Goal: Task Accomplishment & Management: Complete application form

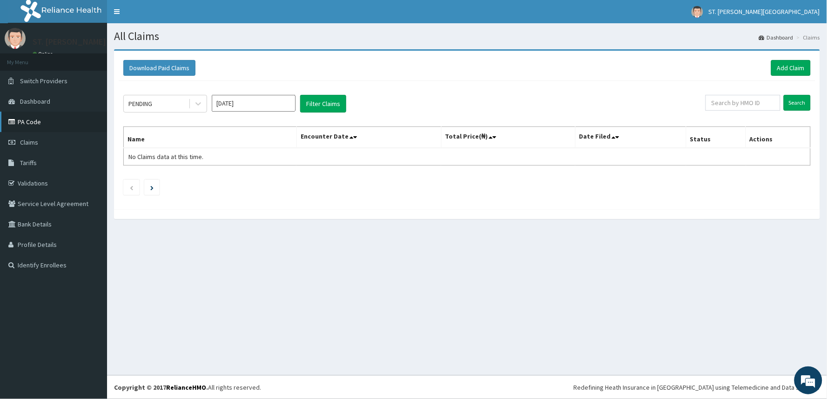
click at [35, 115] on link "PA Code" at bounding box center [53, 122] width 107 height 20
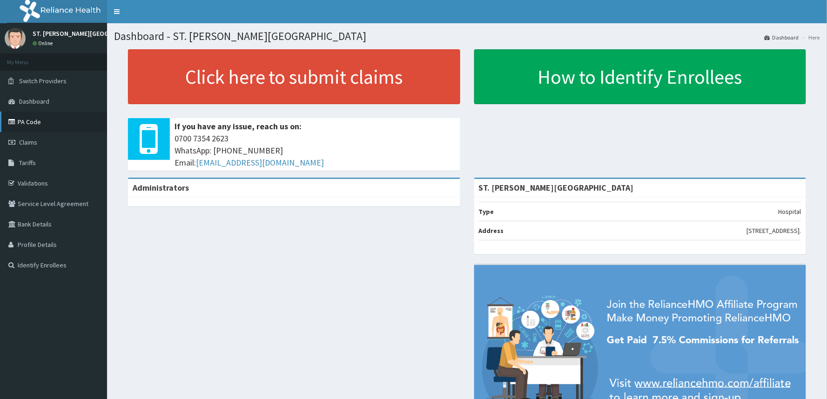
click at [25, 126] on link "PA Code" at bounding box center [53, 122] width 107 height 20
click at [32, 159] on span "Tariffs" at bounding box center [27, 163] width 17 height 8
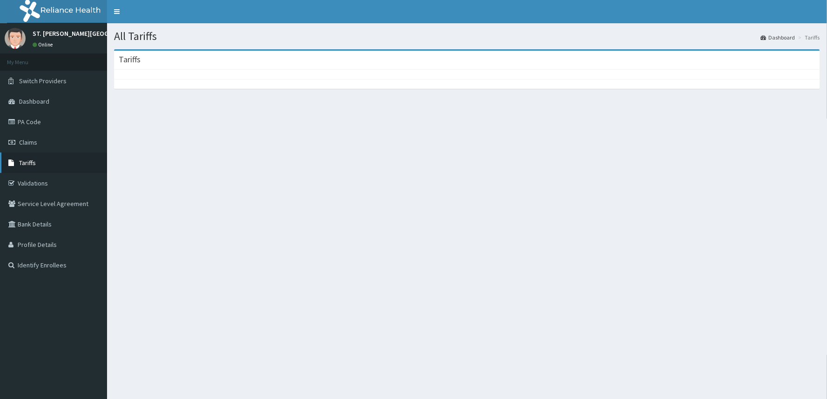
click at [18, 160] on link "Tariffs" at bounding box center [53, 163] width 107 height 20
click at [33, 166] on span "Tariffs" at bounding box center [27, 163] width 17 height 8
click at [29, 163] on span "Tariffs" at bounding box center [27, 163] width 17 height 8
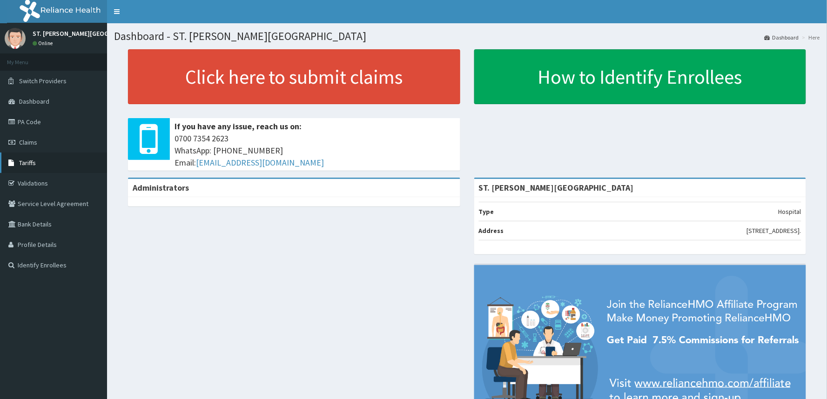
click at [22, 165] on span "Tariffs" at bounding box center [27, 163] width 17 height 8
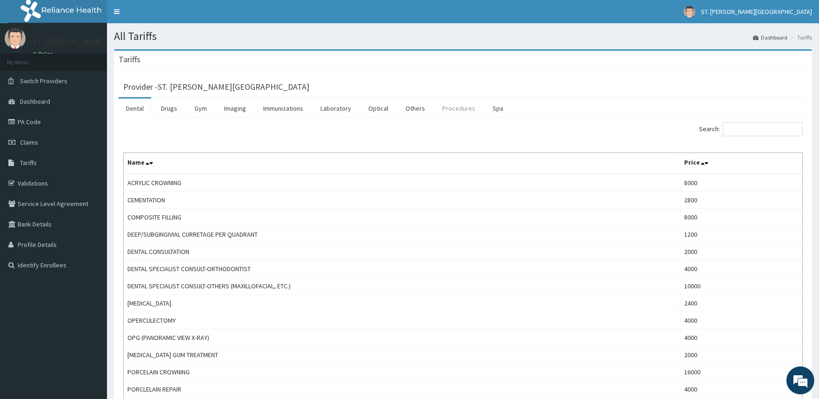
click at [452, 108] on link "Procedures" at bounding box center [459, 109] width 48 height 20
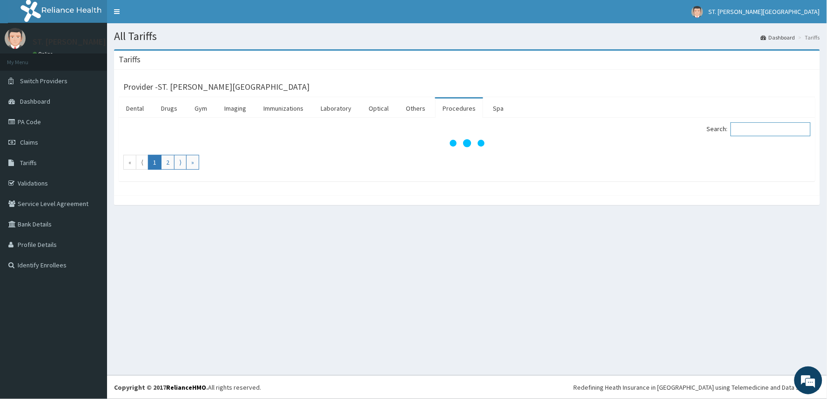
click at [777, 131] on input "Search:" at bounding box center [770, 129] width 80 height 14
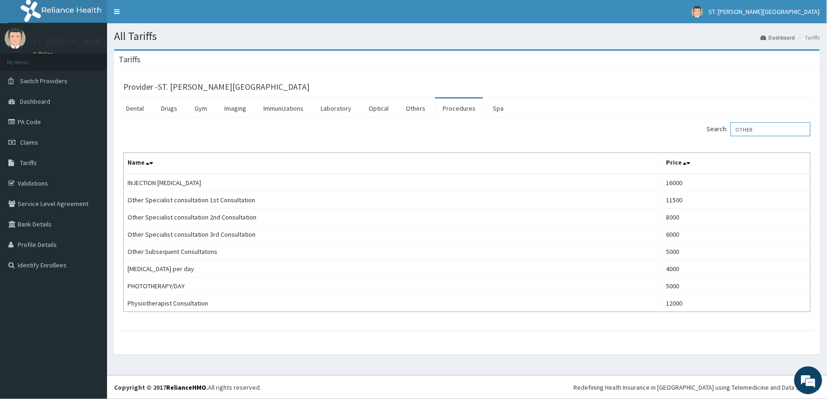
drag, startPoint x: 774, startPoint y: 133, endPoint x: 718, endPoint y: 140, distance: 56.3
click at [718, 140] on div "Search: OTHER Name Price INJECTION SCLEROTHERAPY 16000 Other Specialist consult…" at bounding box center [466, 217] width 687 height 190
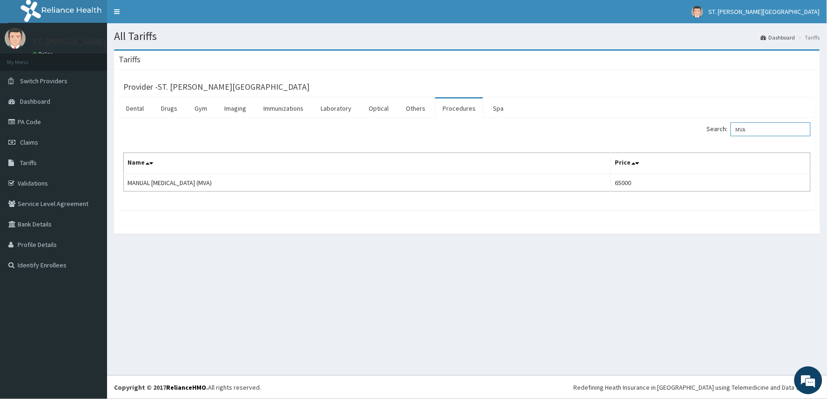
type input "MVA"
click at [21, 119] on link "PA Code" at bounding box center [53, 122] width 107 height 20
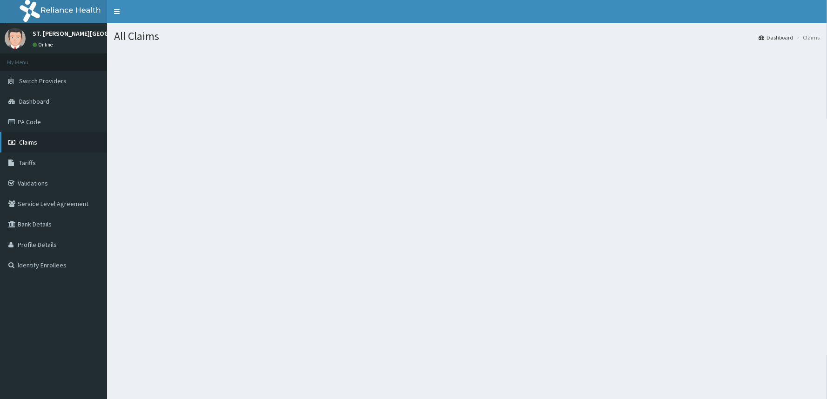
click at [34, 147] on link "Claims" at bounding box center [53, 142] width 107 height 20
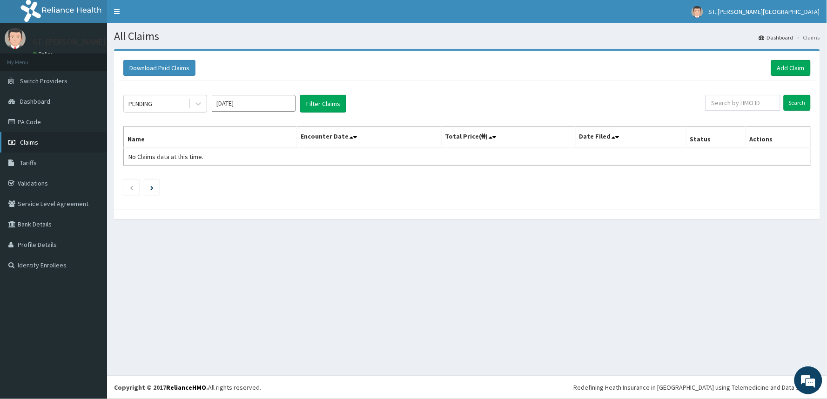
click at [20, 139] on link "Claims" at bounding box center [53, 142] width 107 height 20
click at [783, 71] on link "Add Claim" at bounding box center [791, 68] width 40 height 16
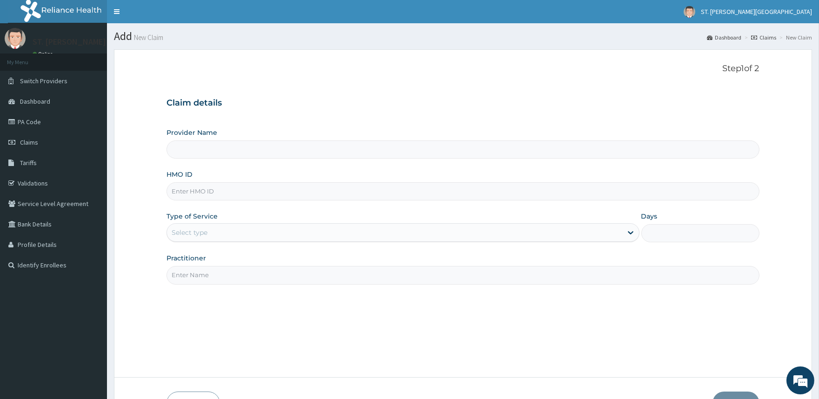
click at [203, 193] on input "HMO ID" at bounding box center [463, 191] width 593 height 18
type input "ST. [PERSON_NAME][GEOGRAPHIC_DATA]"
type input "SLH/10040/A"
click at [197, 230] on div "Select type" at bounding box center [190, 232] width 36 height 9
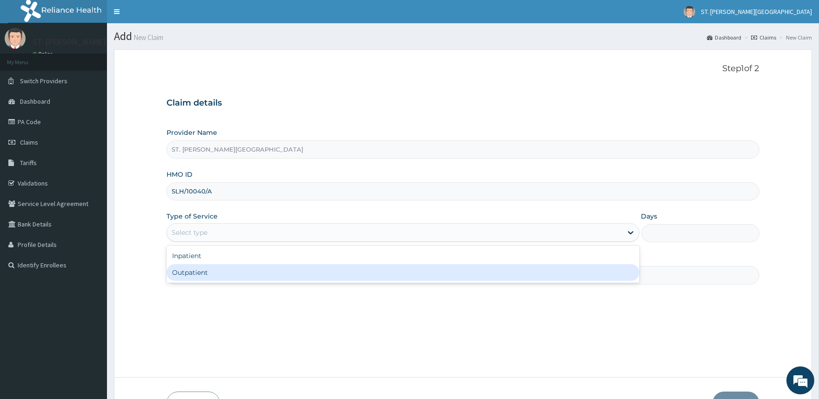
click at [192, 271] on div "Outpatient" at bounding box center [403, 272] width 473 height 17
type input "1"
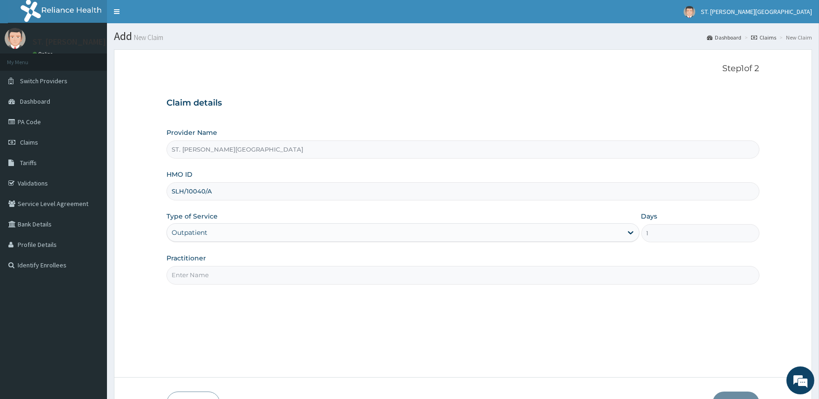
click at [192, 272] on input "Practitioner" at bounding box center [463, 275] width 593 height 18
type input "DR. UMEH"
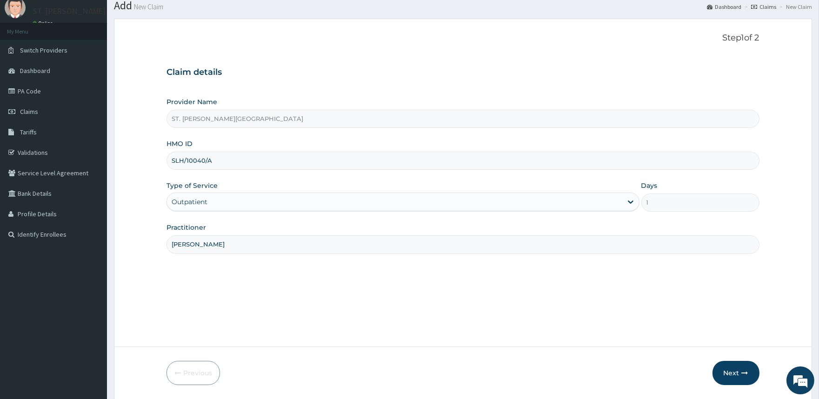
scroll to position [62, 0]
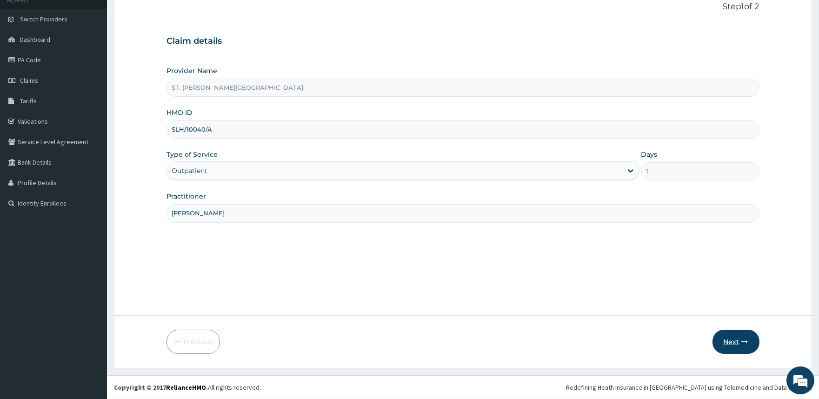
click at [722, 342] on button "Next" at bounding box center [736, 342] width 47 height 24
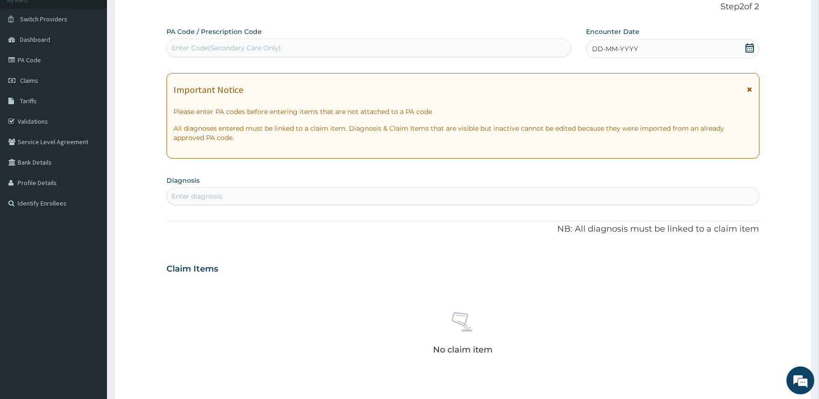
click at [749, 90] on icon at bounding box center [749, 89] width 5 height 7
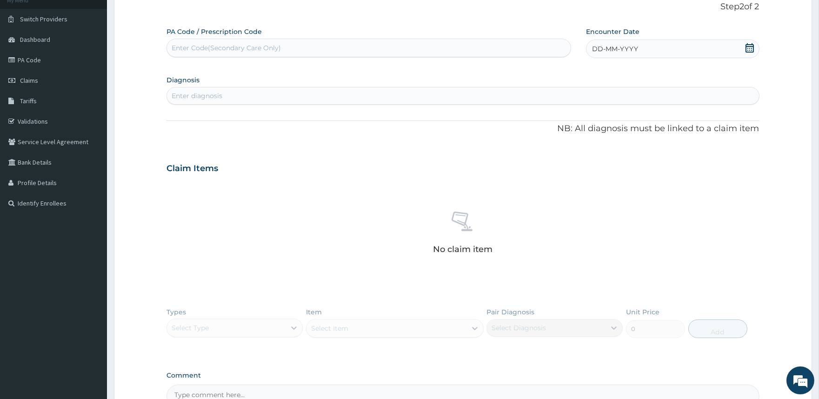
click at [748, 49] on icon at bounding box center [749, 47] width 9 height 9
click at [292, 48] on div "Enter Code(Secondary Care Only)" at bounding box center [368, 47] width 403 height 15
paste input "PA/191B04"
type input "PA/191B04"
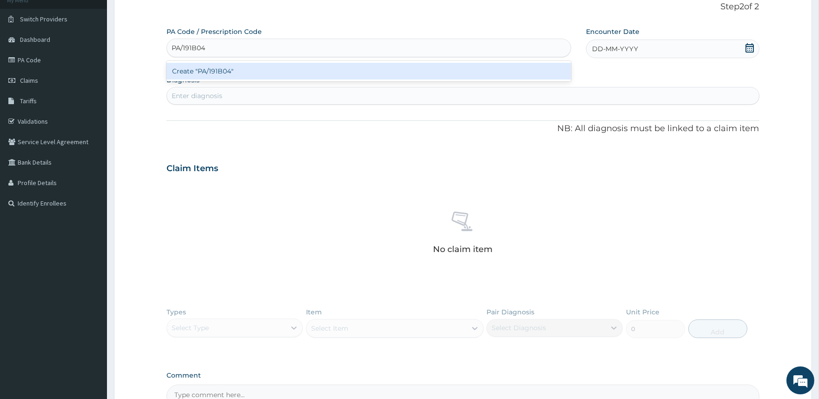
click at [264, 70] on div "Create "PA/191B04"" at bounding box center [369, 71] width 404 height 17
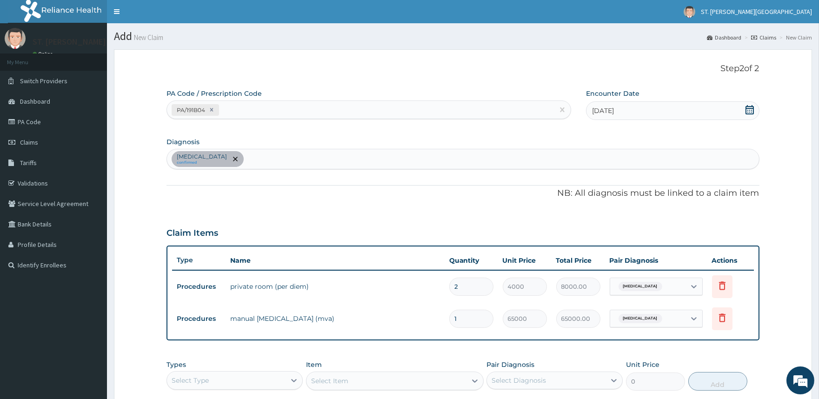
scroll to position [158, 0]
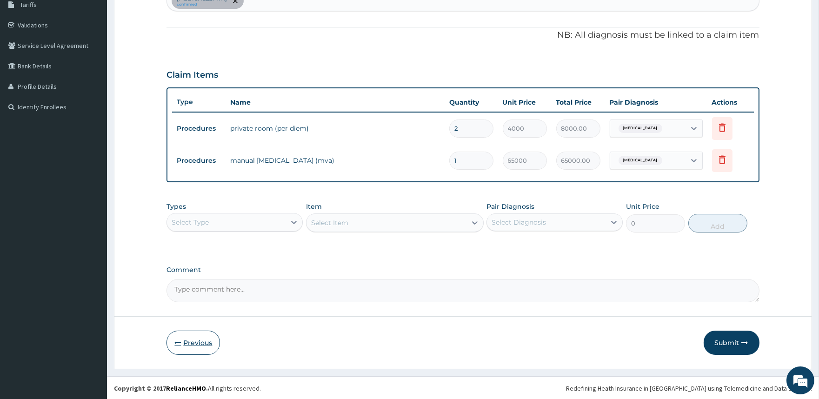
click at [199, 346] on button "Previous" at bounding box center [193, 343] width 53 height 24
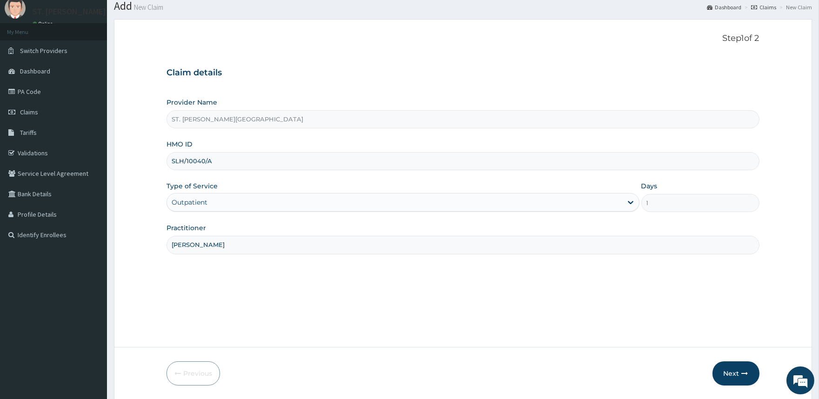
scroll to position [0, 0]
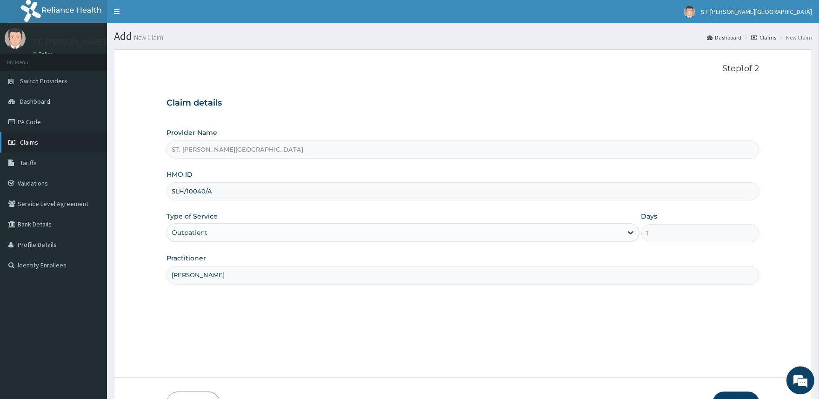
click at [28, 137] on link "Claims" at bounding box center [53, 142] width 107 height 20
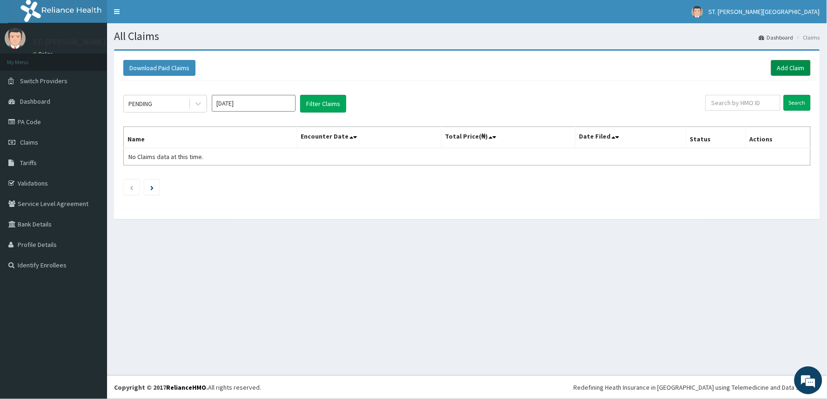
click at [793, 68] on link "Add Claim" at bounding box center [791, 68] width 40 height 16
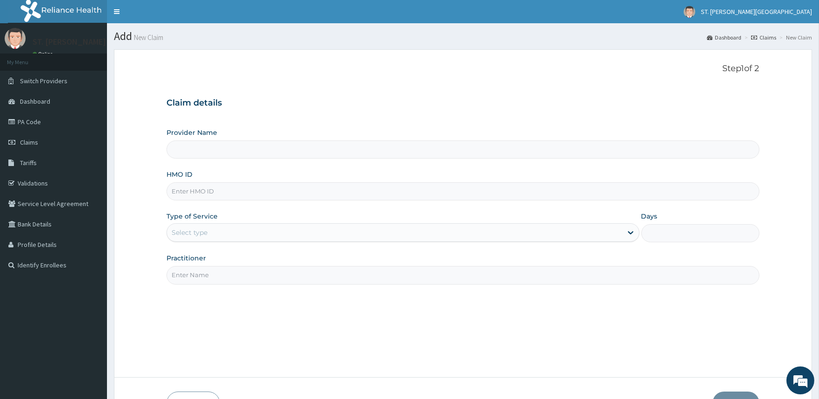
type input "ST. [PERSON_NAME][GEOGRAPHIC_DATA]"
click at [205, 192] on input "HMO ID" at bounding box center [463, 191] width 593 height 18
type input "SLH/10040/A"
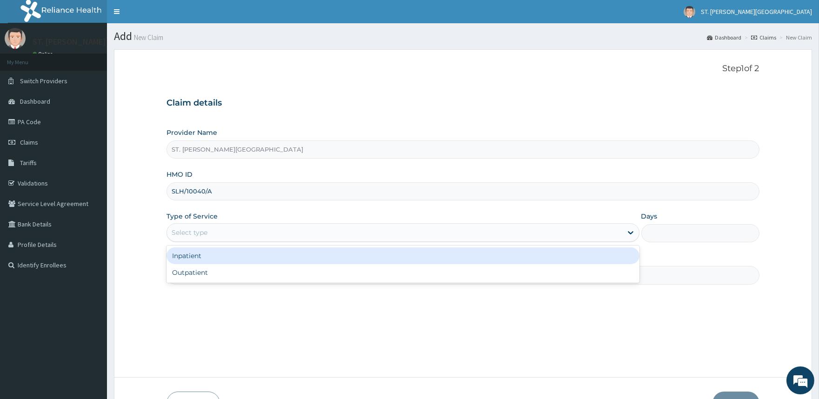
click at [188, 235] on div "Select type" at bounding box center [190, 232] width 36 height 9
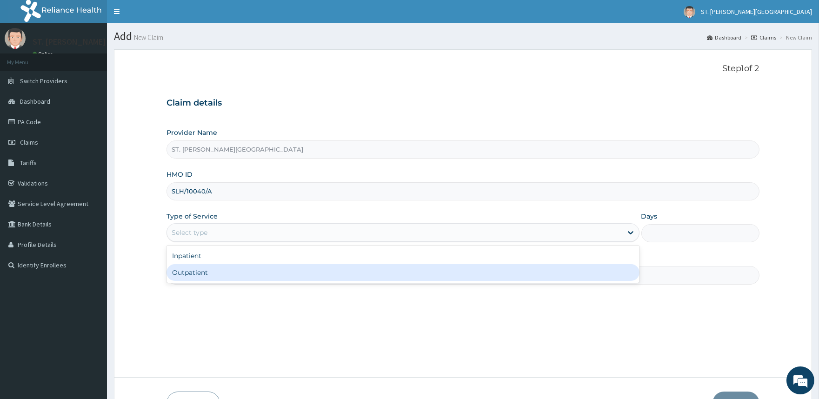
click at [200, 272] on div "Outpatient" at bounding box center [403, 272] width 473 height 17
type input "1"
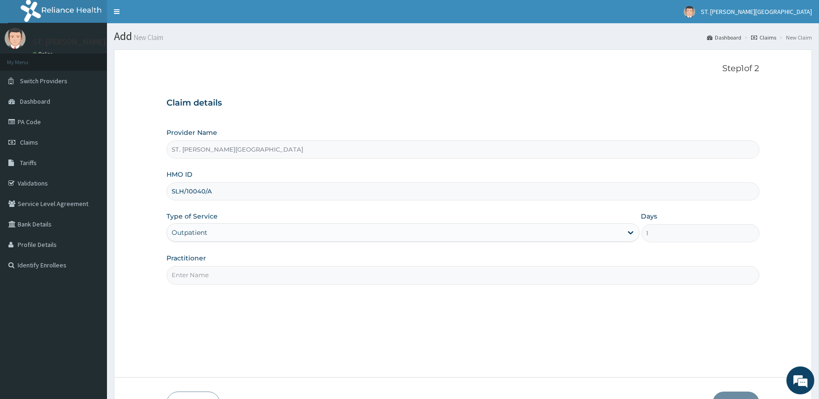
click at [208, 270] on input "Practitioner" at bounding box center [463, 275] width 593 height 18
type input "[PERSON_NAME]"
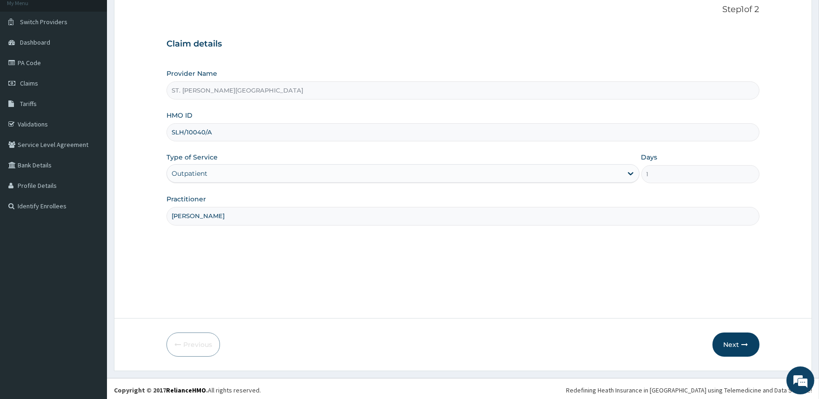
scroll to position [62, 0]
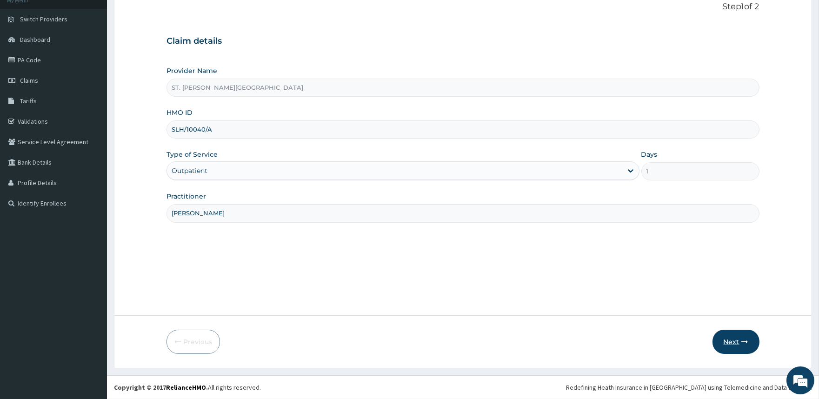
click at [726, 341] on button "Next" at bounding box center [736, 342] width 47 height 24
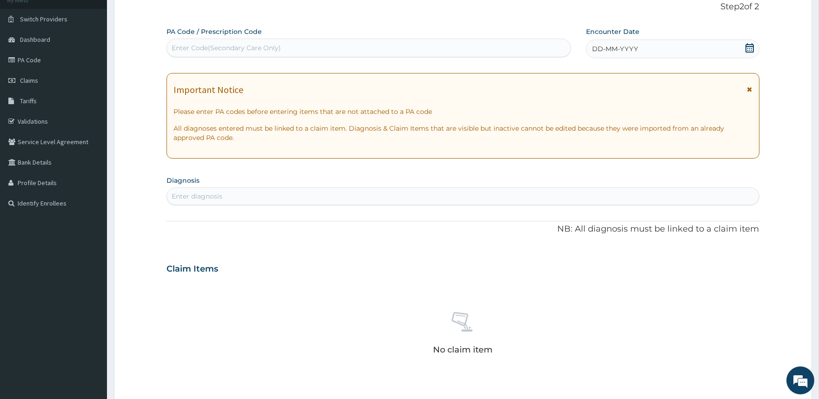
click at [751, 45] on icon at bounding box center [749, 47] width 9 height 9
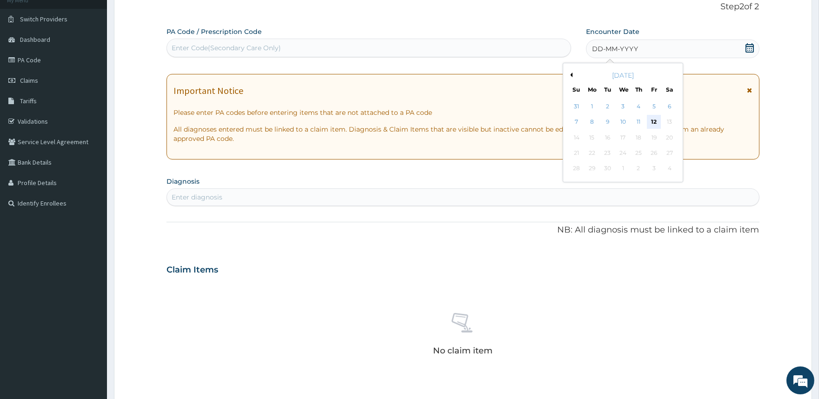
click at [655, 120] on div "12" at bounding box center [654, 122] width 14 height 14
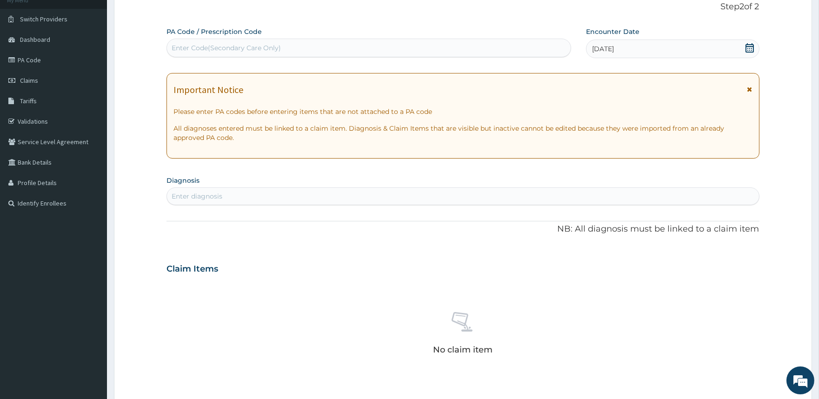
click at [750, 45] on icon at bounding box center [749, 47] width 9 height 9
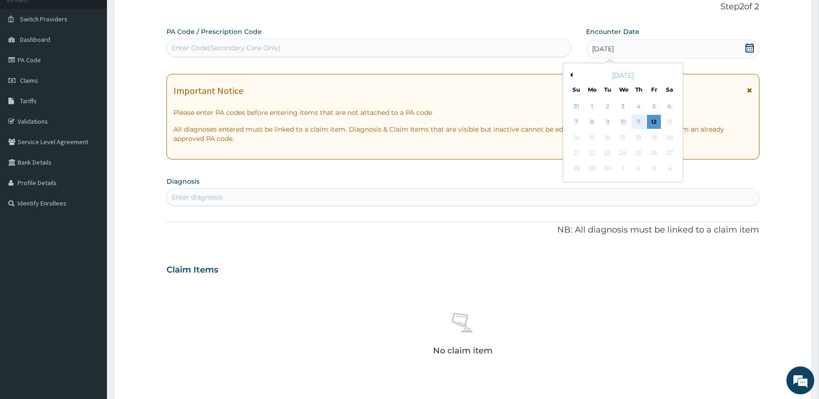
click at [635, 123] on div "11" at bounding box center [639, 122] width 14 height 14
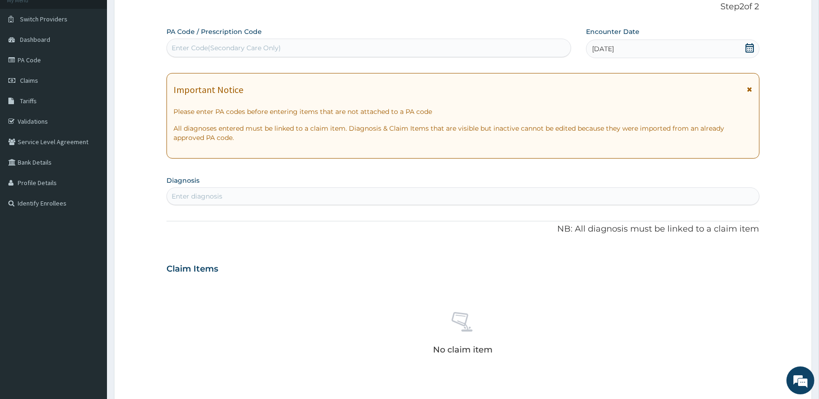
drag, startPoint x: 751, startPoint y: 88, endPoint x: 673, endPoint y: 90, distance: 78.2
click at [751, 89] on icon at bounding box center [749, 89] width 5 height 7
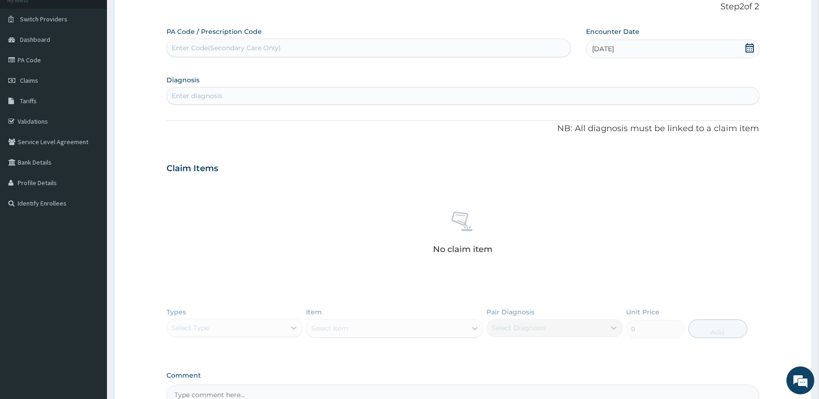
click at [224, 96] on div "Enter diagnosis" at bounding box center [463, 95] width 592 height 15
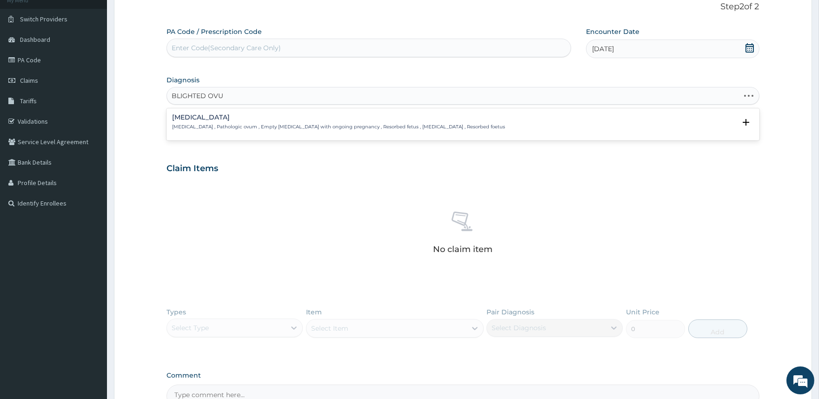
type input "[MEDICAL_DATA]"
click at [224, 124] on p "[MEDICAL_DATA] , Pathologic ovum , Empty [MEDICAL_DATA] with ongoing pregnancy …" at bounding box center [338, 127] width 333 height 7
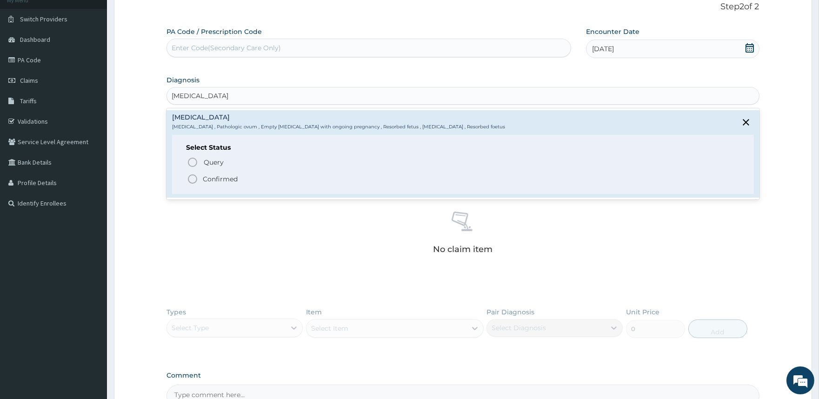
click at [226, 180] on p "Confirmed" at bounding box center [220, 178] width 35 height 9
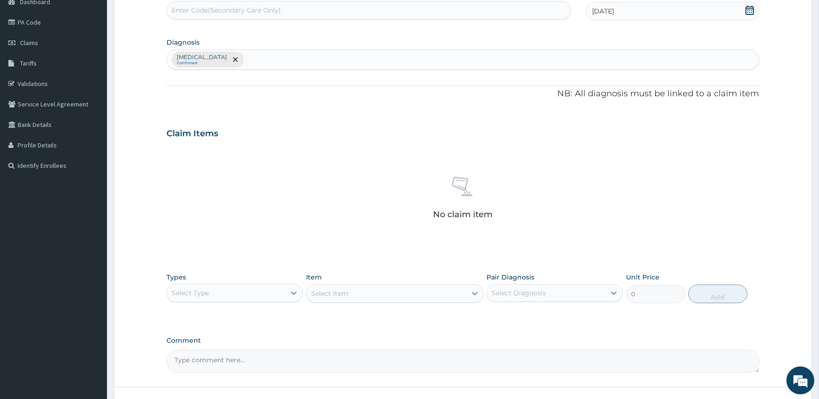
scroll to position [171, 0]
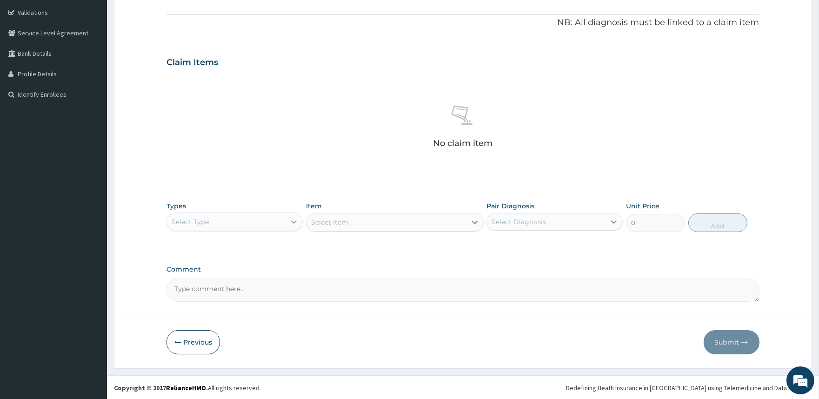
click at [295, 225] on icon at bounding box center [293, 221] width 9 height 9
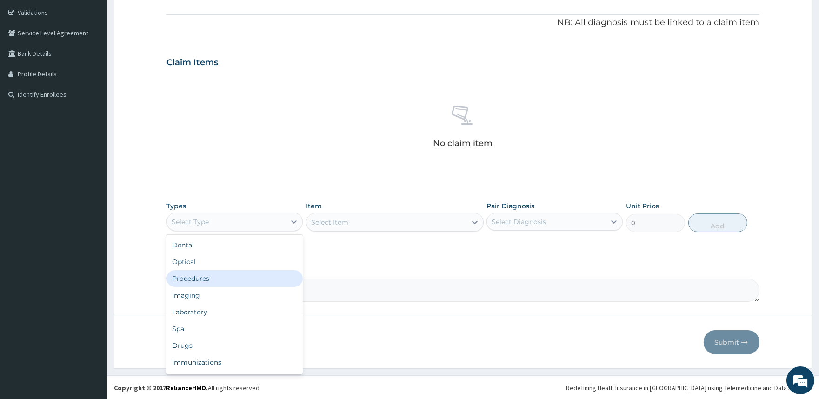
click at [199, 277] on div "Procedures" at bounding box center [235, 278] width 136 height 17
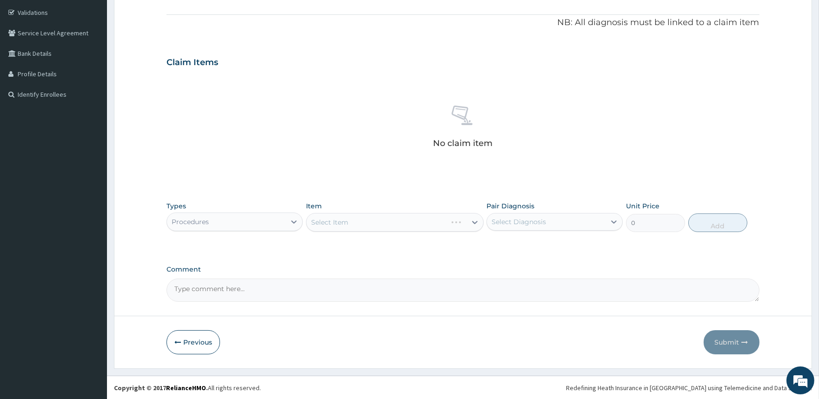
click at [452, 225] on div "Select Item" at bounding box center [395, 222] width 178 height 19
click at [452, 224] on div "Select Item" at bounding box center [395, 222] width 178 height 19
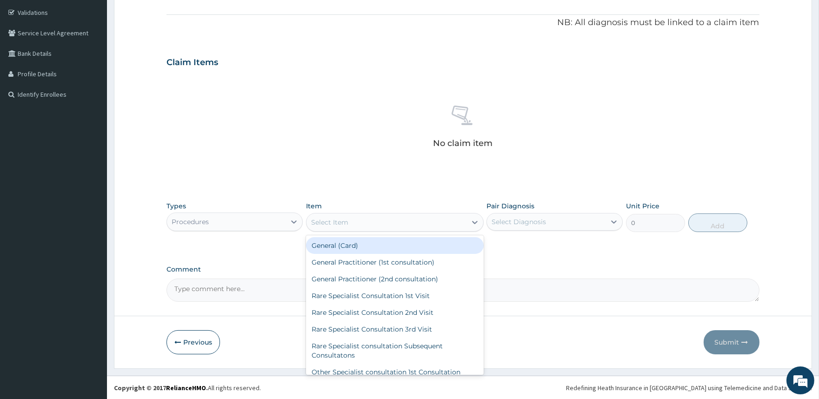
click at [452, 224] on div "Select Item" at bounding box center [387, 222] width 160 height 15
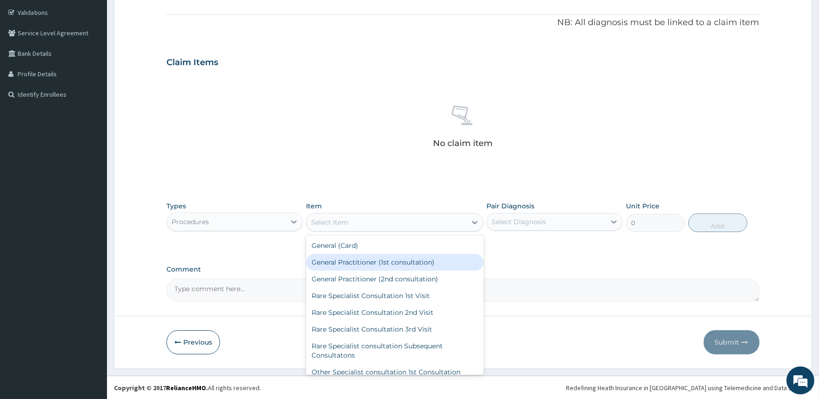
click at [426, 259] on div "General Practitioner (1st consultation)" at bounding box center [395, 262] width 178 height 17
type input "2000"
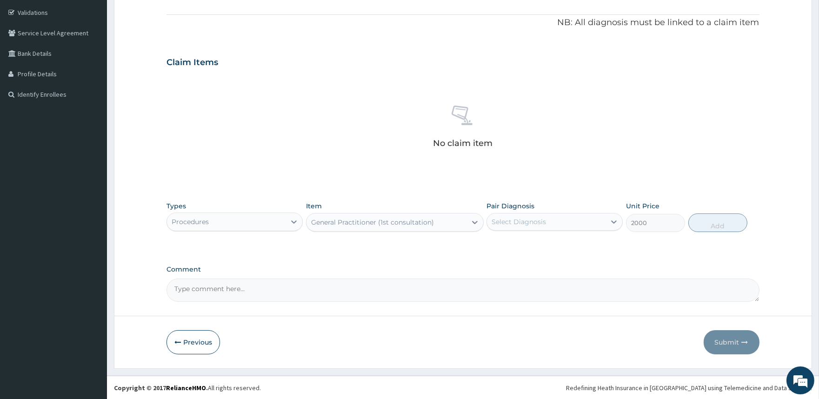
click at [540, 217] on div "Select Diagnosis" at bounding box center [519, 221] width 54 height 9
click at [537, 238] on div "[MEDICAL_DATA]" at bounding box center [555, 245] width 136 height 19
checkbox input "true"
click at [720, 224] on button "Add" at bounding box center [717, 222] width 59 height 19
type input "0"
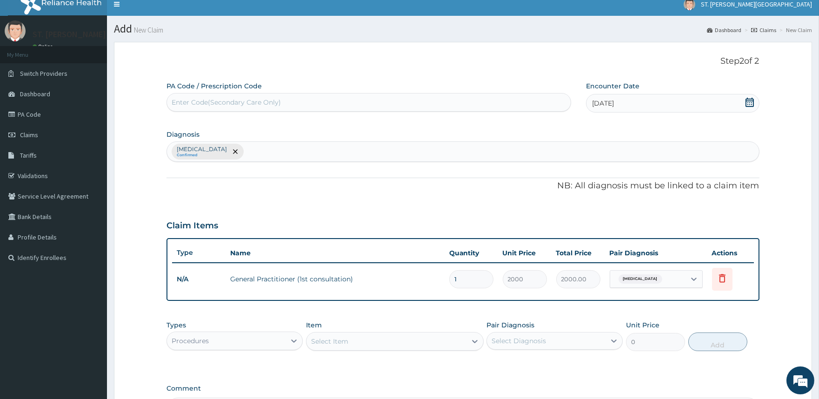
scroll to position [0, 0]
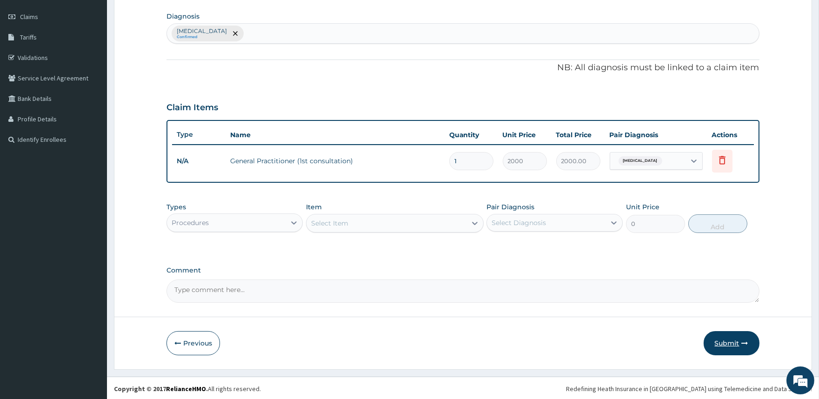
click at [714, 341] on button "Submit" at bounding box center [732, 343] width 56 height 24
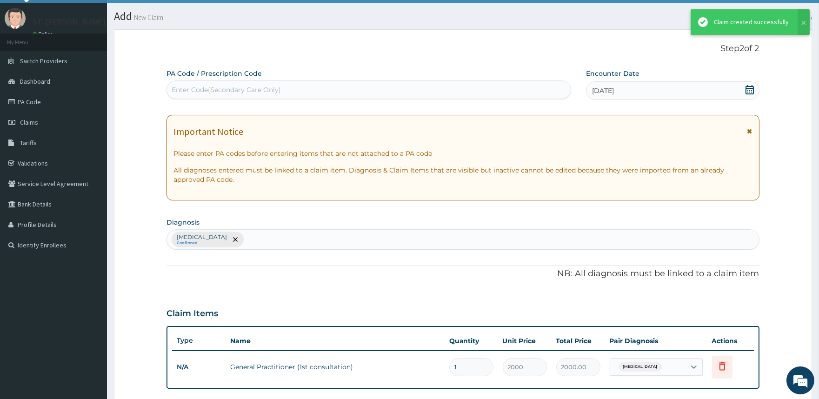
scroll to position [126, 0]
